Goal: Task Accomplishment & Management: Manage account settings

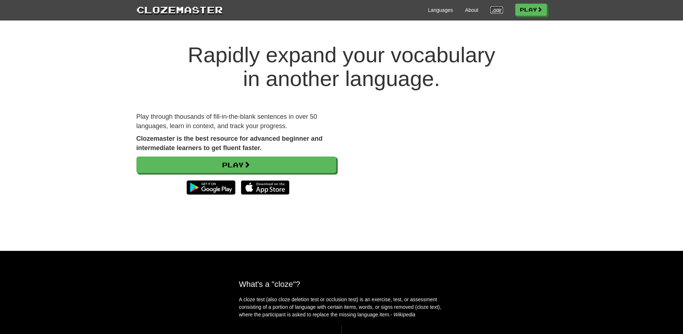
click at [498, 10] on link "Login" at bounding box center [496, 9] width 12 height 7
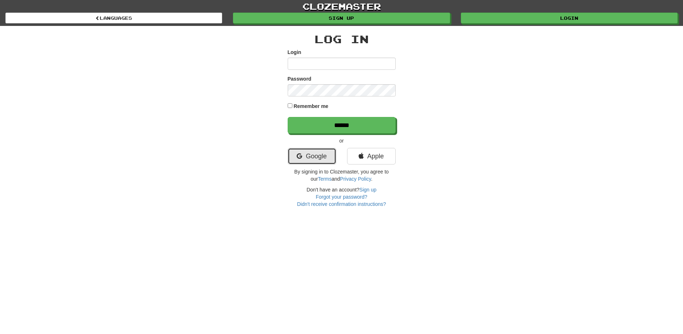
click at [327, 153] on link "Google" at bounding box center [311, 156] width 49 height 17
